Goal: Task Accomplishment & Management: Complete application form

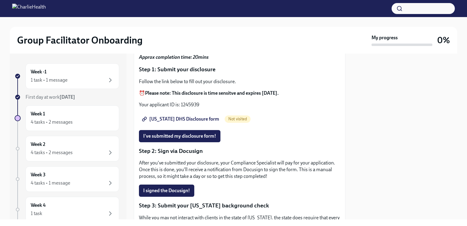
scroll to position [49, 0]
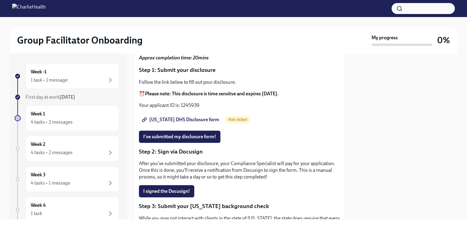
click at [193, 119] on span "[US_STATE] DHS Disclosure form" at bounding box center [181, 119] width 76 height 6
drag, startPoint x: 199, startPoint y: 101, endPoint x: 181, endPoint y: 104, distance: 17.5
click at [181, 104] on div "Follow the link below to fill out your disclosure. ⏰ Please note: This disclosu…" at bounding box center [239, 94] width 201 height 30
copy p "1245939"
click at [186, 137] on span "I've submitted my disclosure form!" at bounding box center [179, 136] width 73 height 6
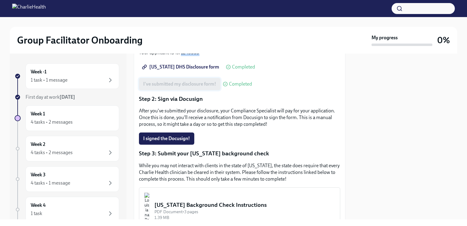
scroll to position [109, 0]
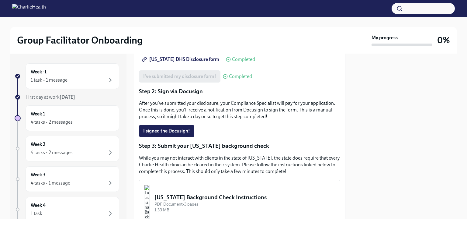
click at [150, 200] on img "button" at bounding box center [146, 203] width 5 height 36
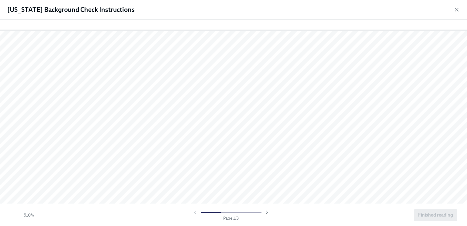
click at [10, 215] on icon "button" at bounding box center [13, 215] width 6 height 6
click at [13, 213] on icon "button" at bounding box center [13, 215] width 6 height 6
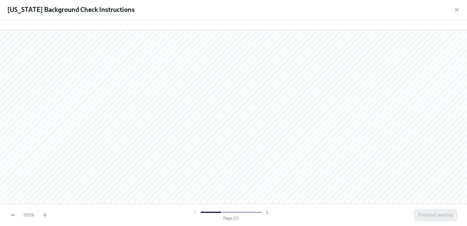
click at [13, 213] on icon "button" at bounding box center [13, 215] width 6 height 6
click at [46, 215] on icon "button" at bounding box center [45, 215] width 6 height 6
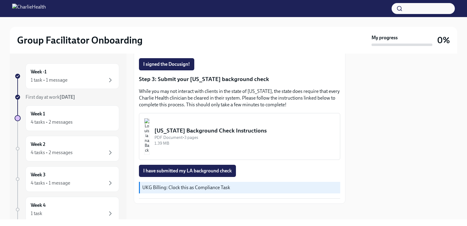
scroll to position [180, 0]
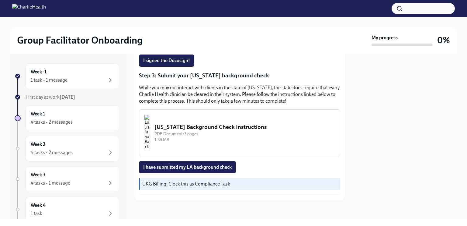
click at [253, 127] on div "[US_STATE] Background Check Instructions" at bounding box center [244, 127] width 181 height 8
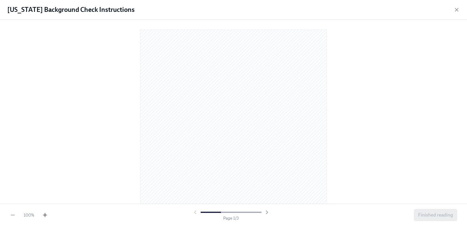
click at [46, 216] on icon "button" at bounding box center [45, 215] width 6 height 6
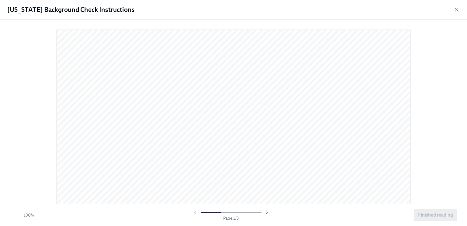
click at [46, 216] on icon "button" at bounding box center [45, 215] width 6 height 6
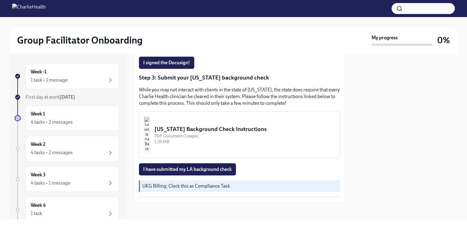
scroll to position [180, 0]
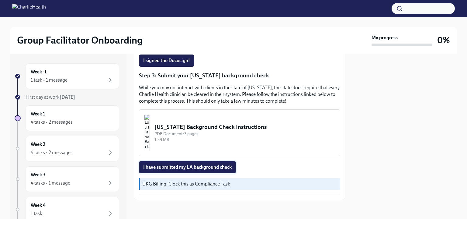
click at [184, 166] on span "I have submitted my LA background check" at bounding box center [187, 167] width 88 height 6
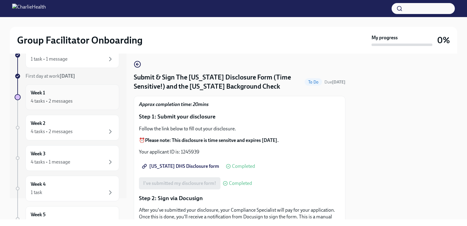
scroll to position [15, 0]
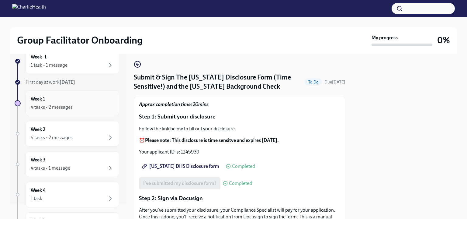
click at [74, 104] on div "4 tasks • 2 messages" at bounding box center [72, 106] width 83 height 7
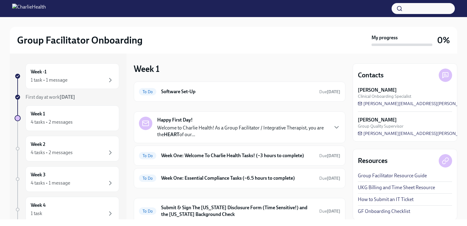
click at [264, 128] on p "Welcome to Charlie Health! As a Group Facilitator / Integrative Therapist, you …" at bounding box center [242, 130] width 171 height 13
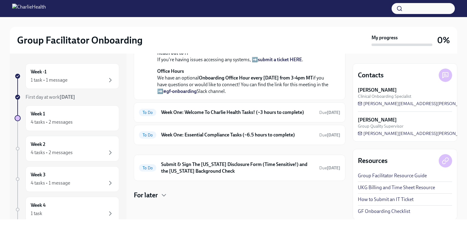
scroll to position [290, 0]
click at [253, 116] on h6 "Week One: Welcome To Charlie Health Tasks! (~3 hours to complete)" at bounding box center [237, 112] width 153 height 7
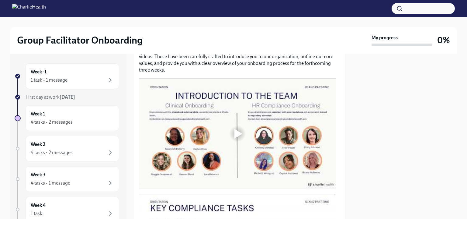
scroll to position [302, 0]
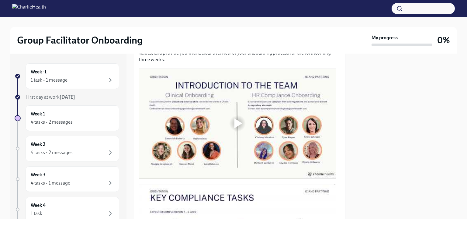
click at [240, 118] on div at bounding box center [238, 123] width 8 height 10
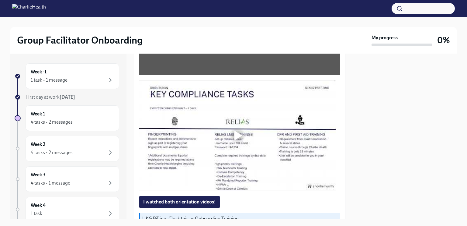
scroll to position [405, 0]
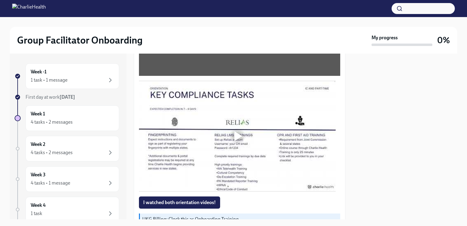
click at [240, 133] on div at bounding box center [238, 136] width 8 height 10
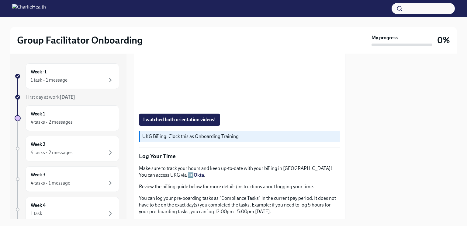
scroll to position [488, 0]
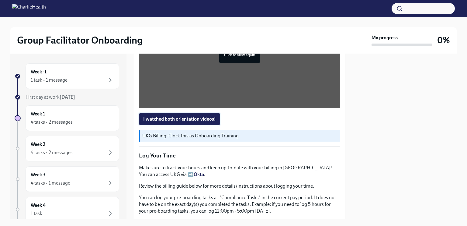
click at [189, 116] on span "I watched both orientation videos!" at bounding box center [179, 119] width 73 height 6
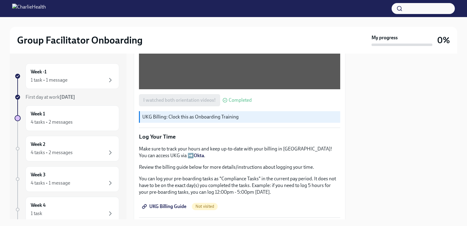
scroll to position [508, 0]
